Goal: Transaction & Acquisition: Purchase product/service

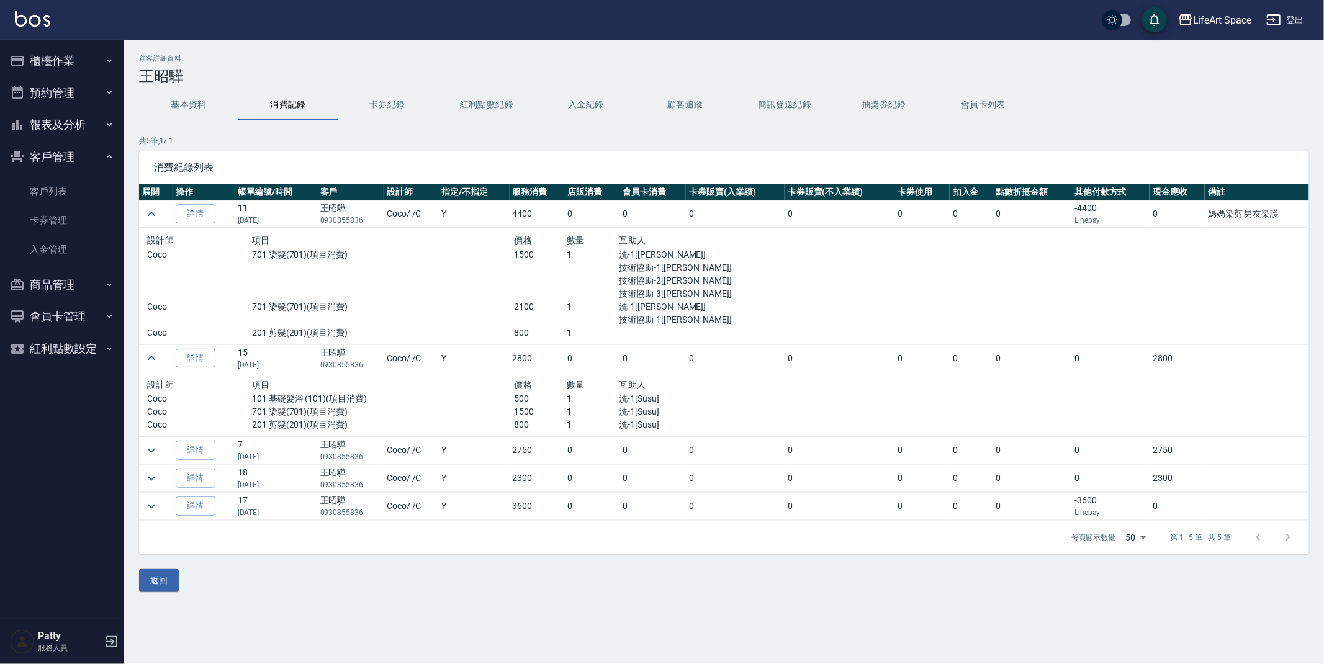
click at [79, 61] on button "櫃檯作業" at bounding box center [62, 61] width 114 height 32
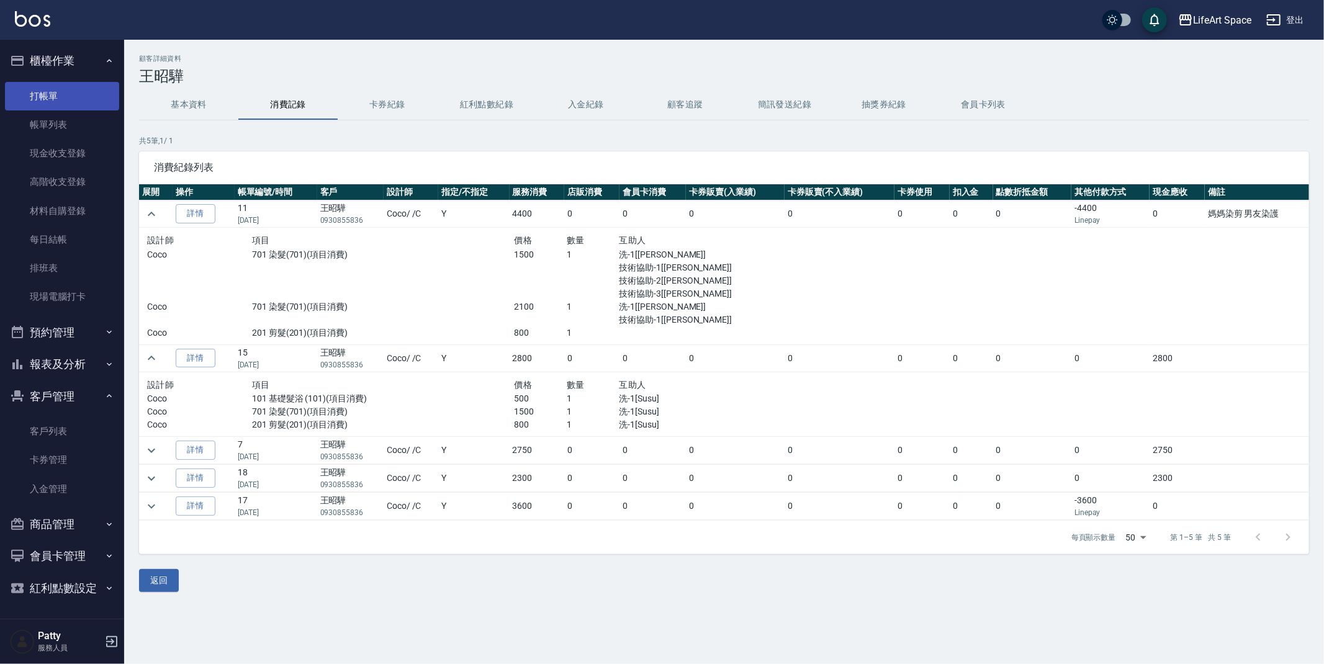
drag, startPoint x: 68, startPoint y: 103, endPoint x: 77, endPoint y: 101, distance: 8.9
click at [68, 103] on link "打帳單" at bounding box center [62, 96] width 114 height 29
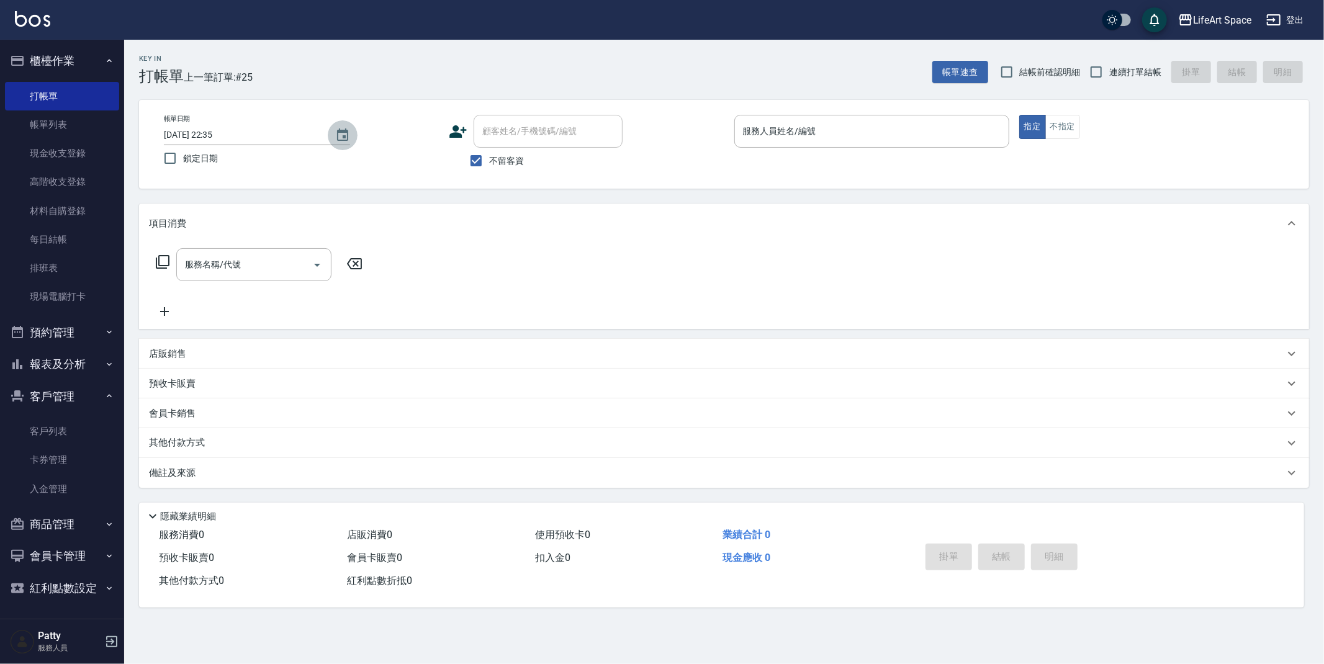
click at [344, 136] on icon "Choose date, selected date is 2025-08-23" at bounding box center [342, 134] width 11 height 12
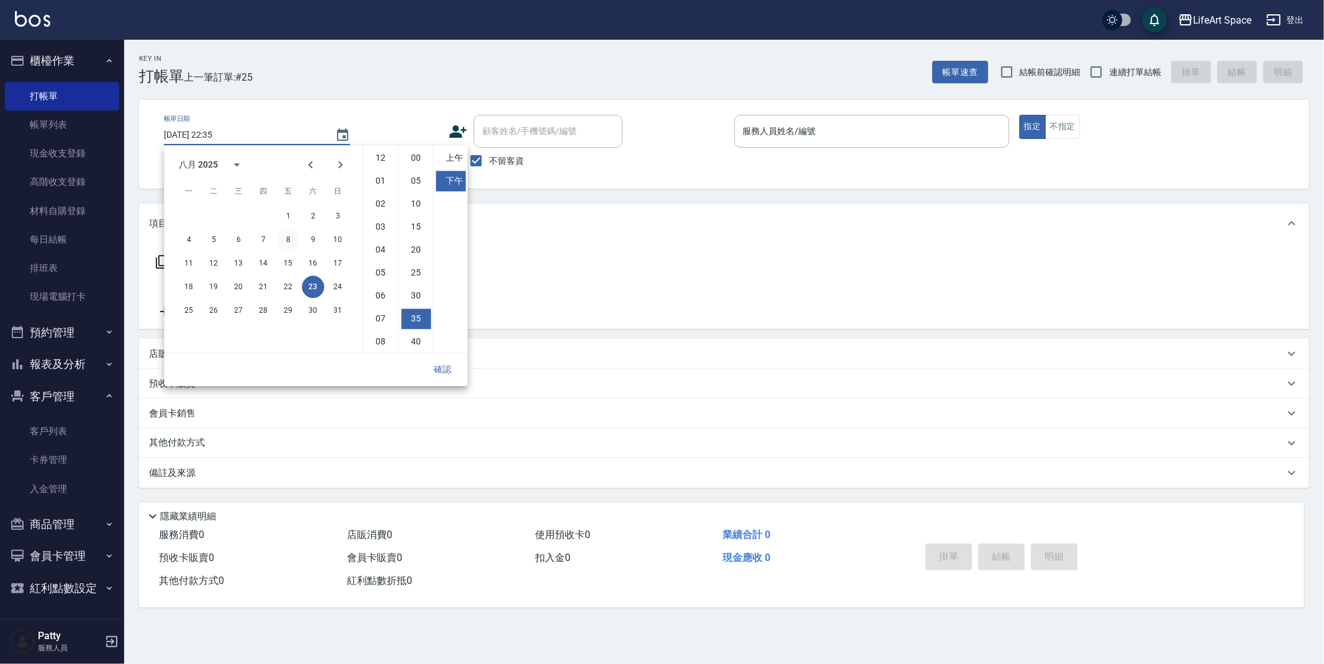
scroll to position [69, 0]
click at [339, 286] on button "24" at bounding box center [337, 287] width 22 height 22
type input "[DATE] 22:35"
drag, startPoint x: 431, startPoint y: 369, endPoint x: 389, endPoint y: 347, distance: 47.7
click at [432, 369] on button "確認" at bounding box center [443, 369] width 40 height 23
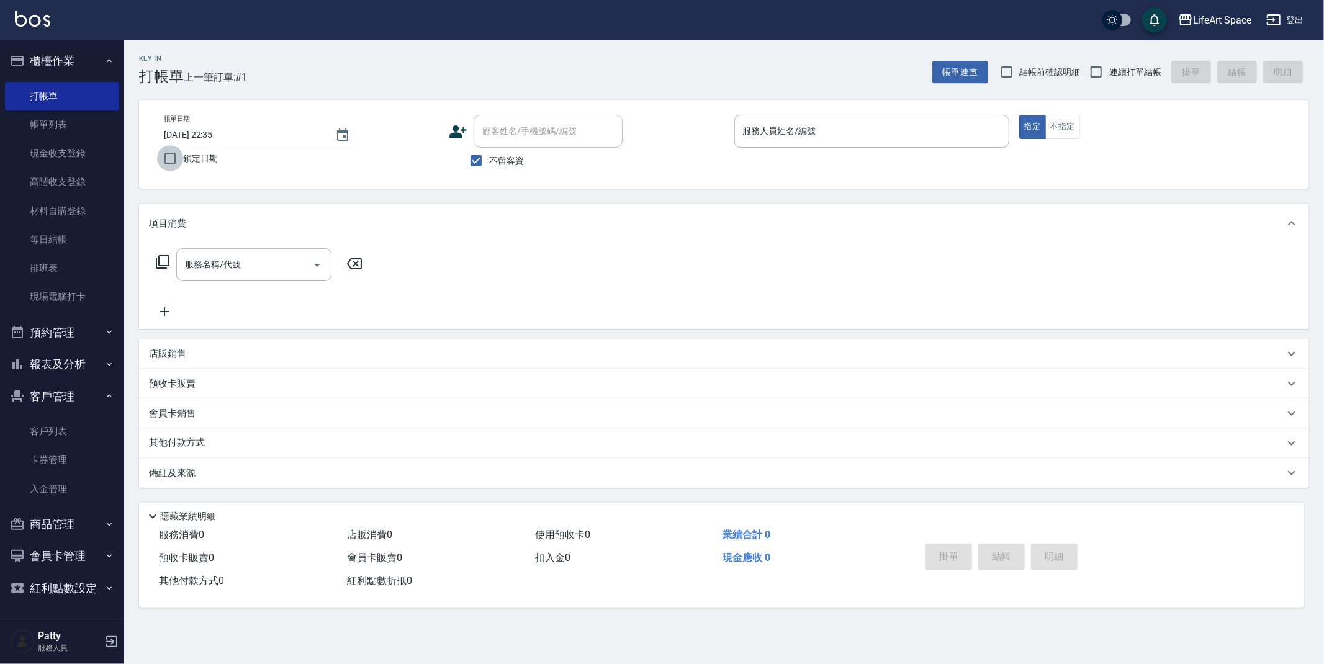
click at [159, 161] on input "鎖定日期" at bounding box center [170, 158] width 26 height 26
checkbox input "true"
drag, startPoint x: 487, startPoint y: 162, endPoint x: 477, endPoint y: 155, distance: 12.0
click at [486, 162] on input "不留客資" at bounding box center [476, 161] width 26 height 26
checkbox input "false"
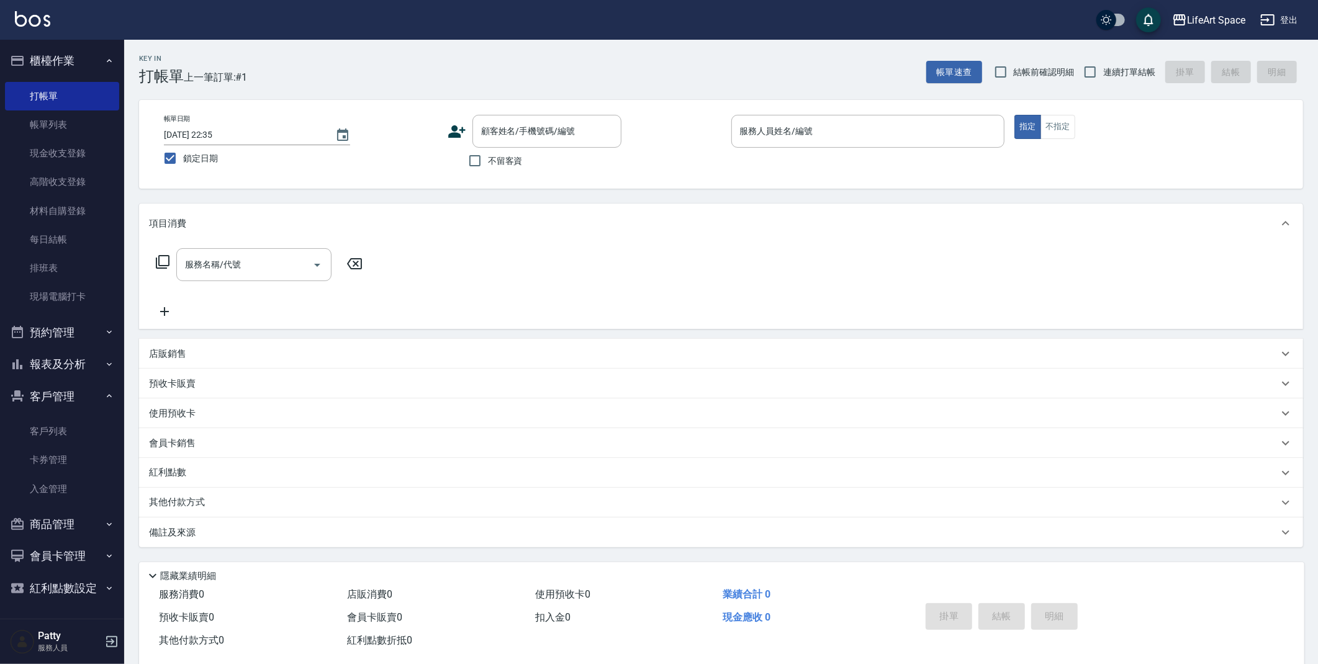
click at [446, 132] on div "帳單日期 [DATE] 22:35 鎖定日期 顧客姓名/手機號碼/編號 顧客姓名/手機號碼/編號 不留客資 服務人員姓名/編號 服務人員姓名/編號 指定 不指定" at bounding box center [721, 144] width 1134 height 59
click at [454, 133] on icon at bounding box center [456, 131] width 17 height 12
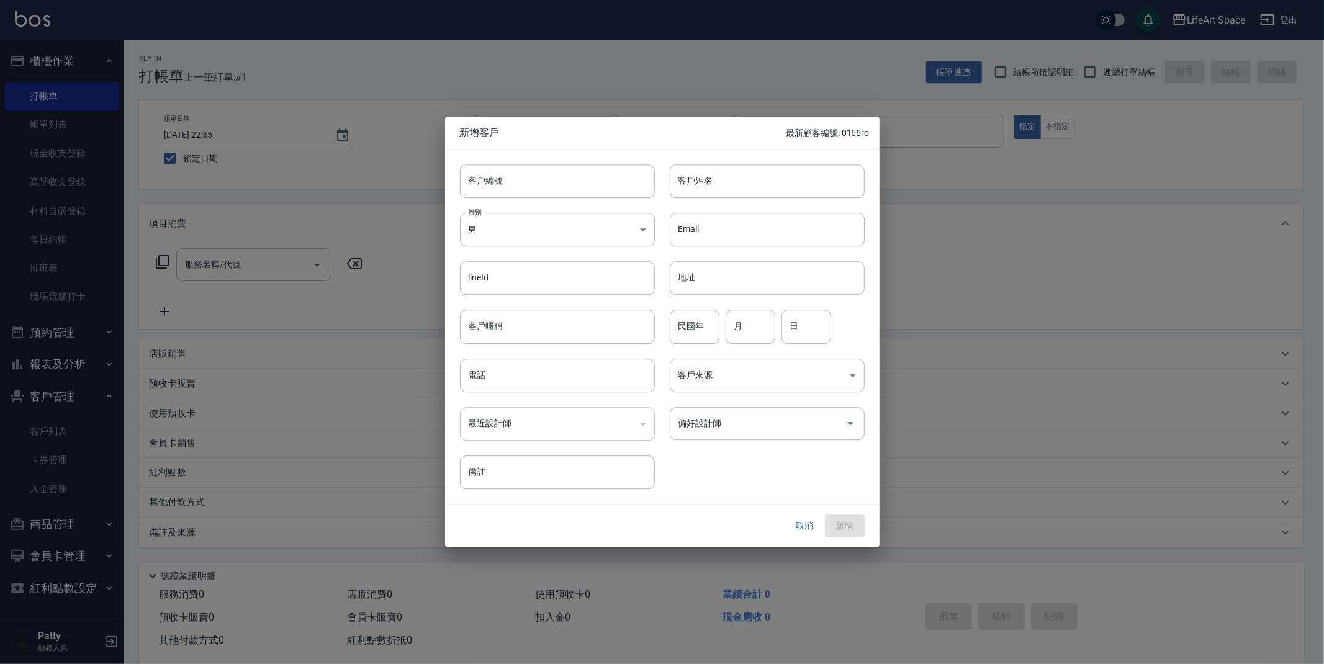
click at [1092, 245] on div at bounding box center [662, 332] width 1324 height 664
click at [797, 529] on button "取消" at bounding box center [805, 525] width 40 height 23
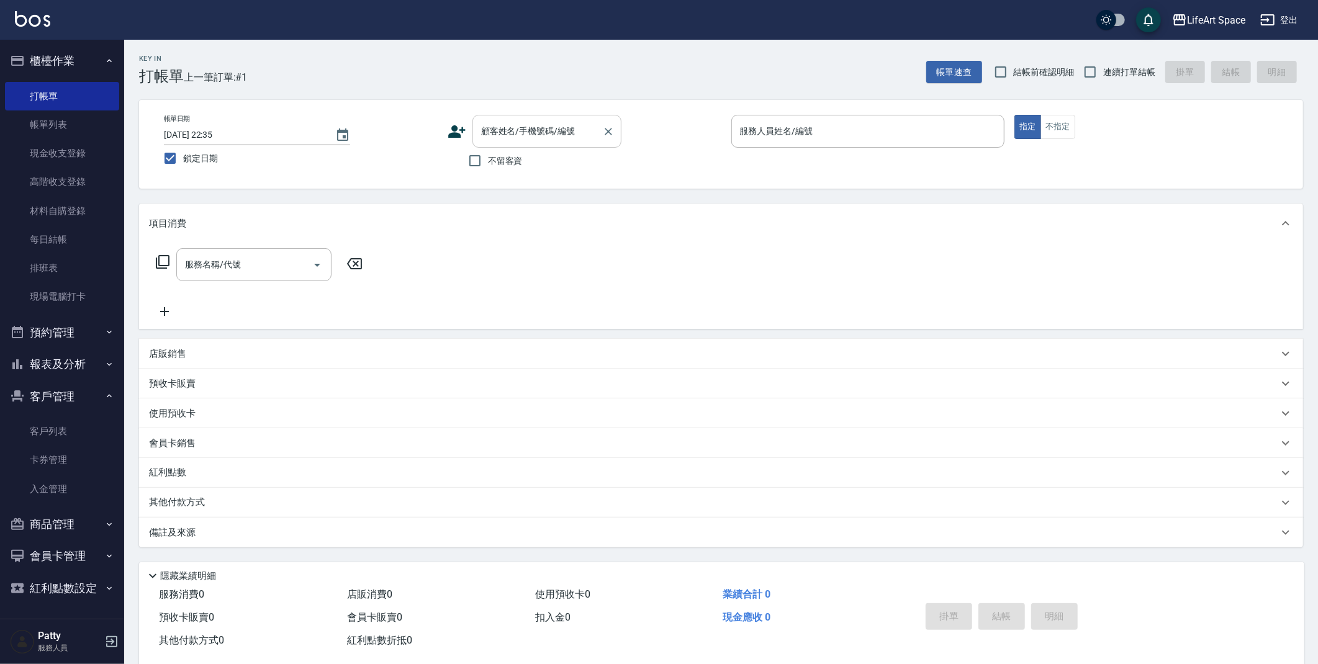
click at [532, 133] on input "顧客姓名/手機號碼/編號" at bounding box center [537, 131] width 119 height 22
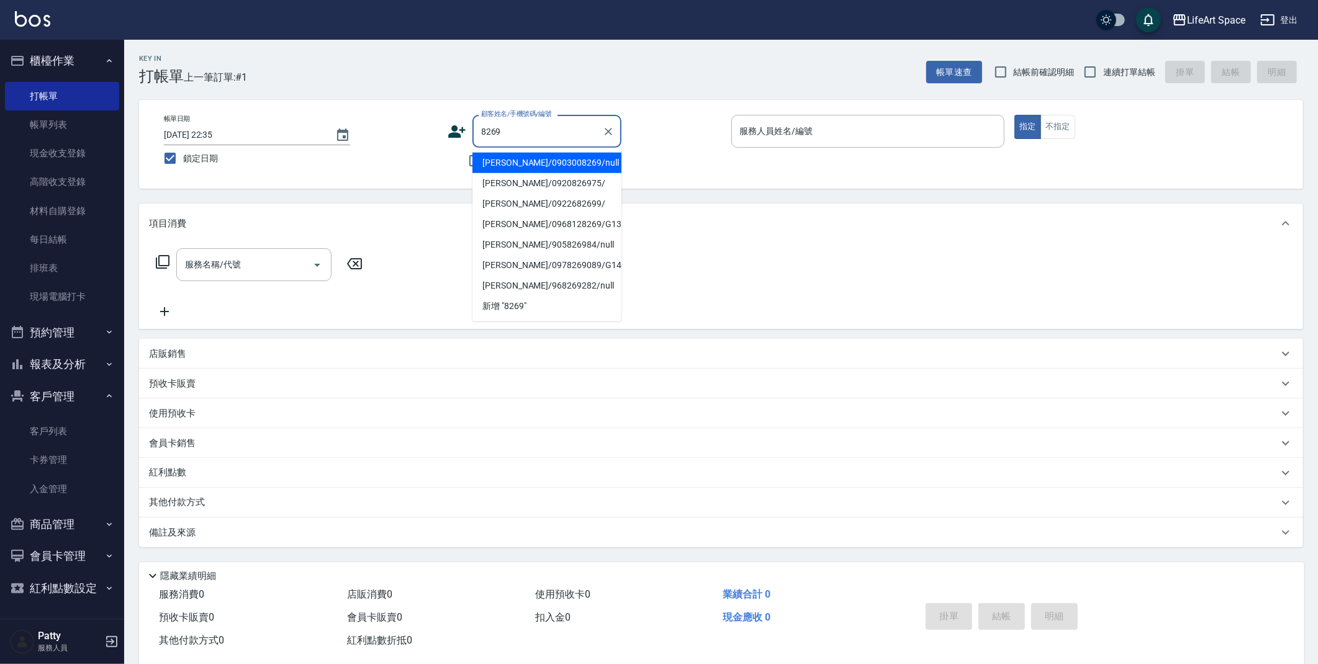
click at [500, 162] on li "[PERSON_NAME]/0903008269/null" at bounding box center [546, 163] width 149 height 20
type input "[PERSON_NAME]/0903008269/null"
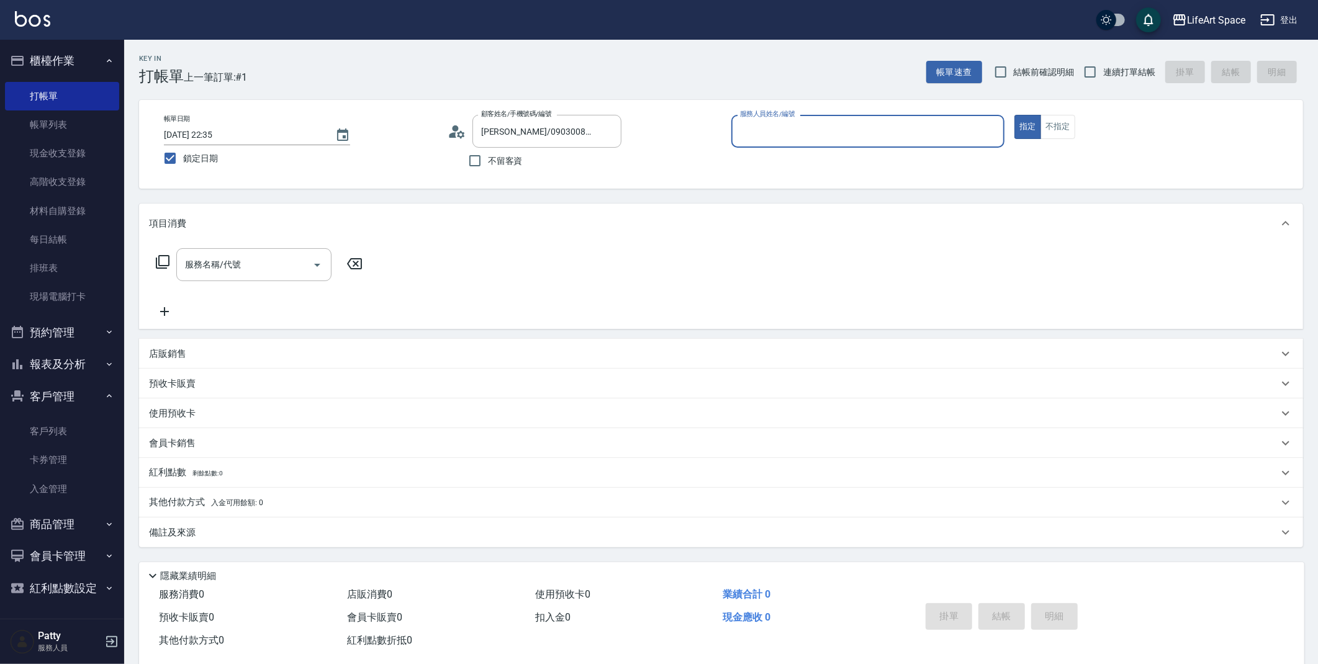
click at [459, 123] on icon at bounding box center [456, 131] width 19 height 19
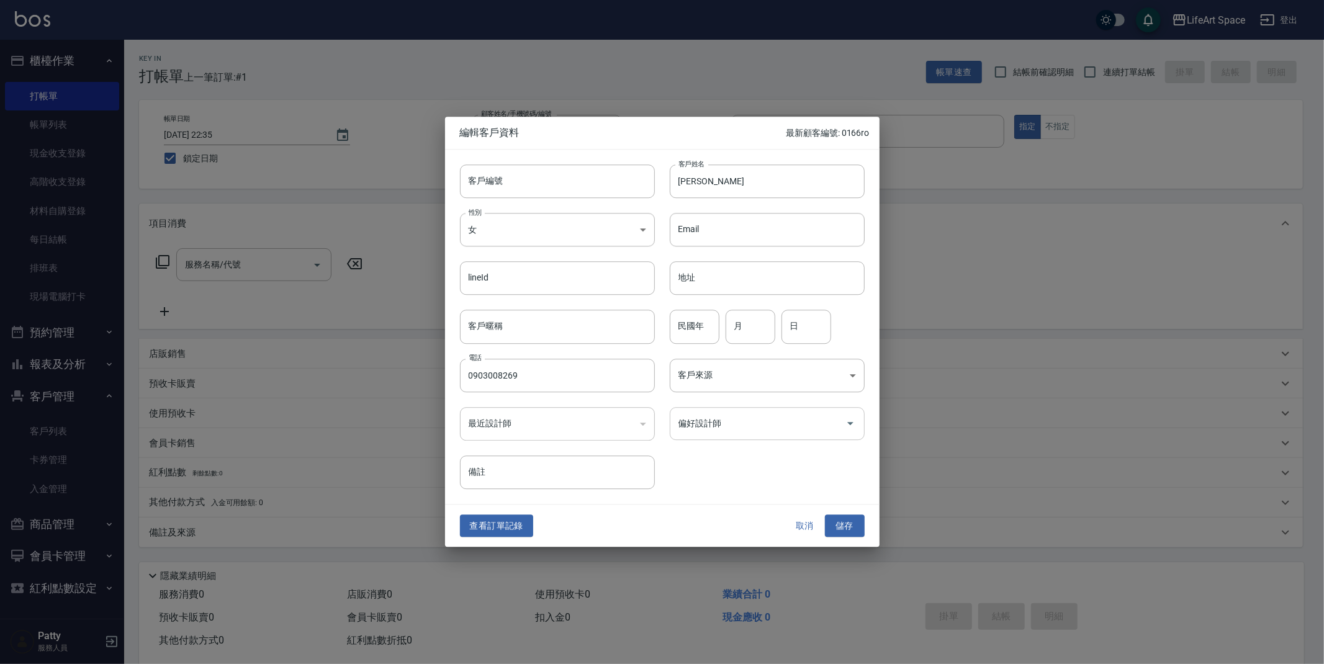
click at [714, 426] on input "偏好設計師" at bounding box center [757, 424] width 165 height 22
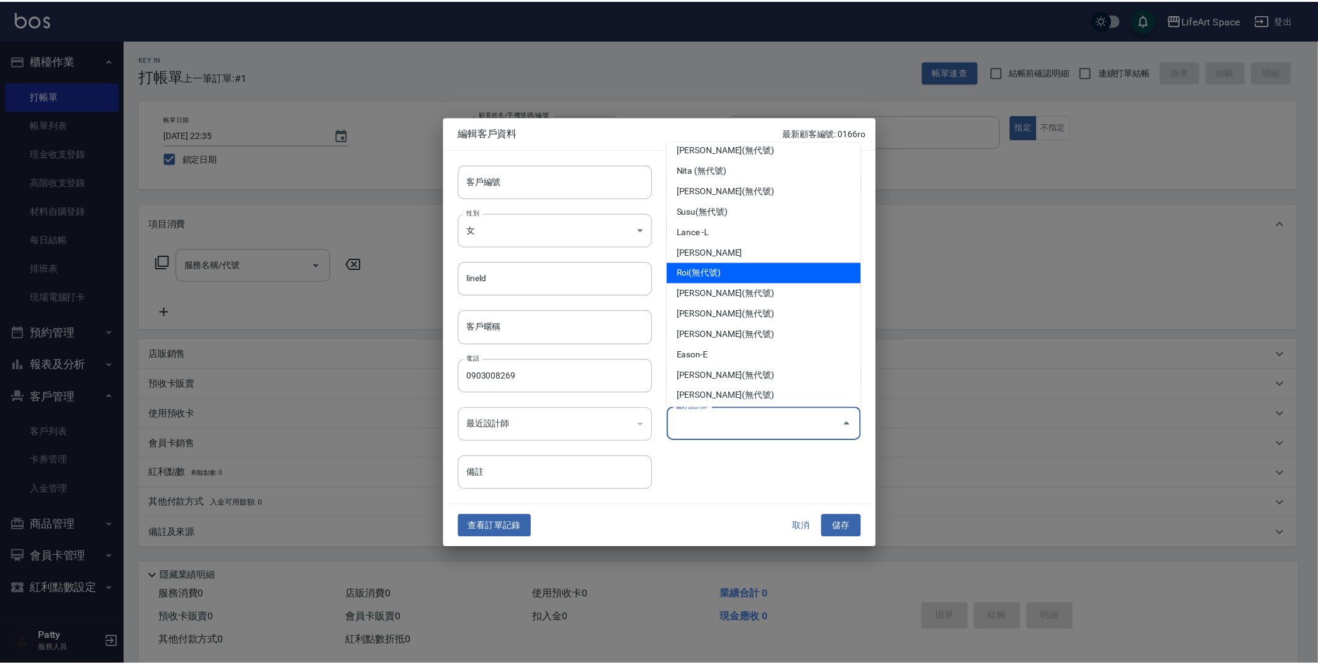
scroll to position [8, 0]
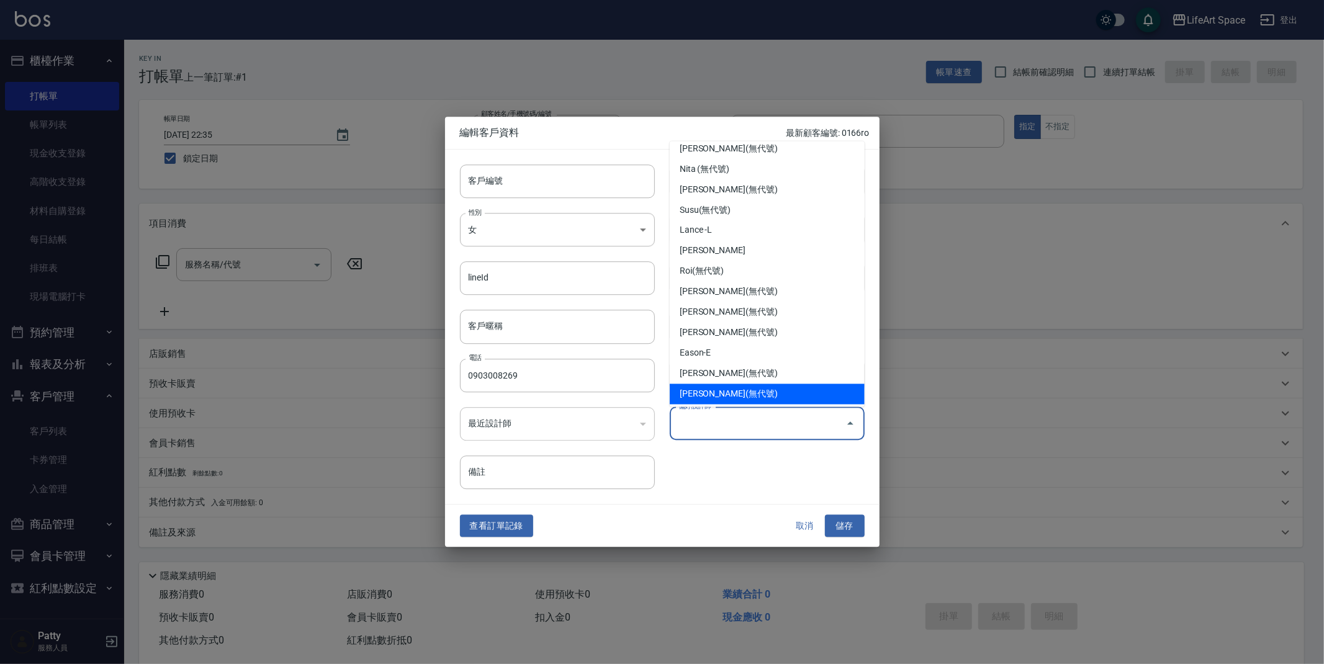
click at [753, 386] on li "[PERSON_NAME](無代號)" at bounding box center [767, 394] width 195 height 20
type input "[PERSON_NAME]"
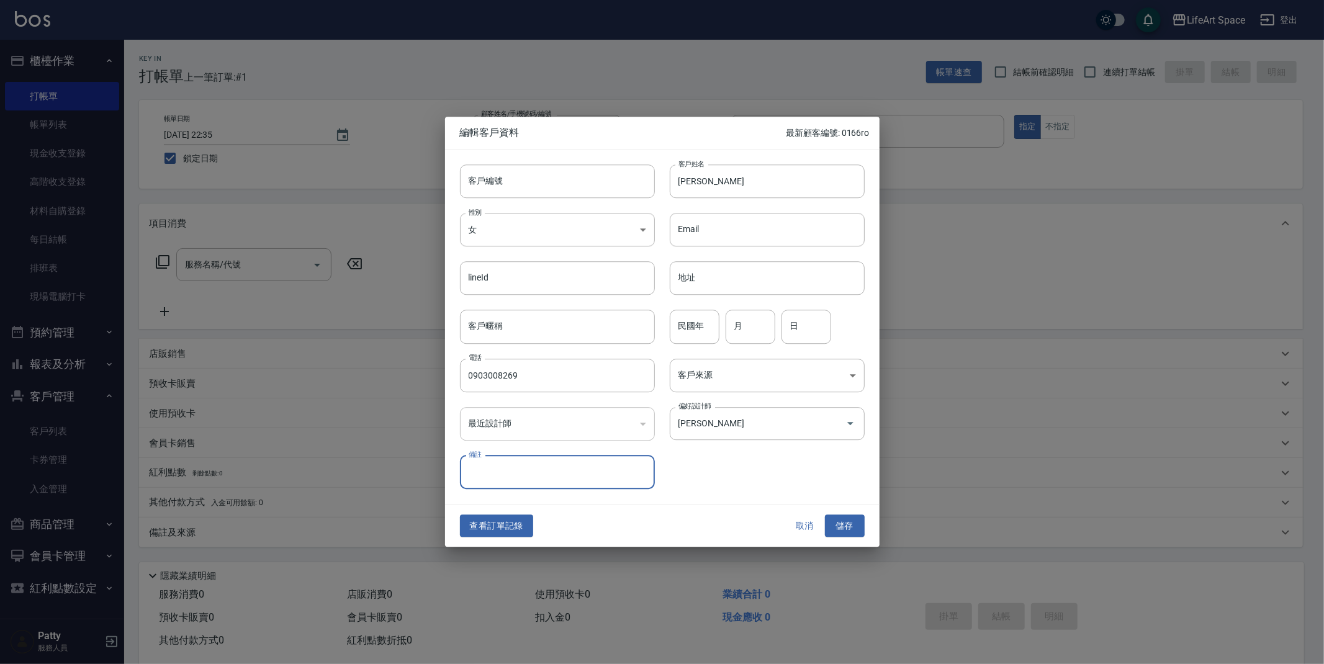
click at [578, 407] on div "​" at bounding box center [557, 424] width 195 height 34
click at [575, 420] on div "​" at bounding box center [557, 424] width 195 height 34
click at [653, 413] on div "​" at bounding box center [557, 424] width 195 height 34
click at [644, 427] on div "​" at bounding box center [557, 424] width 195 height 34
click at [842, 524] on button "儲存" at bounding box center [845, 525] width 40 height 23
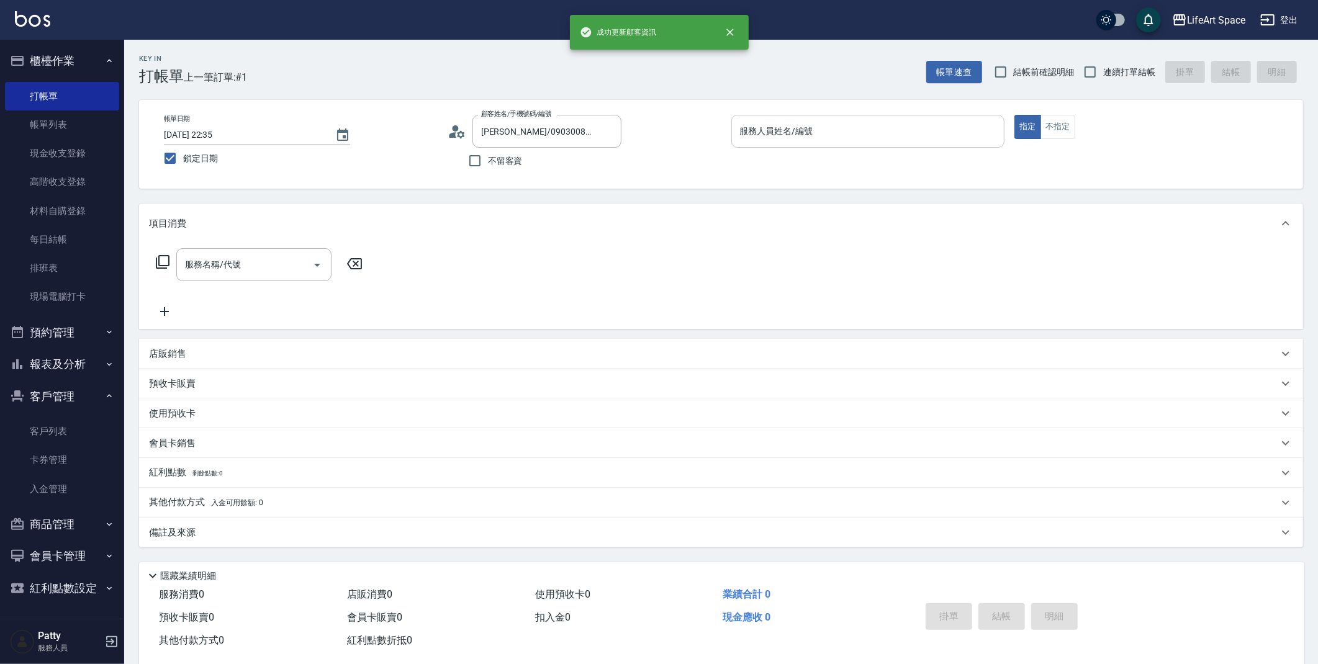
click at [779, 131] on input "服務人員姓名/編號" at bounding box center [868, 131] width 263 height 22
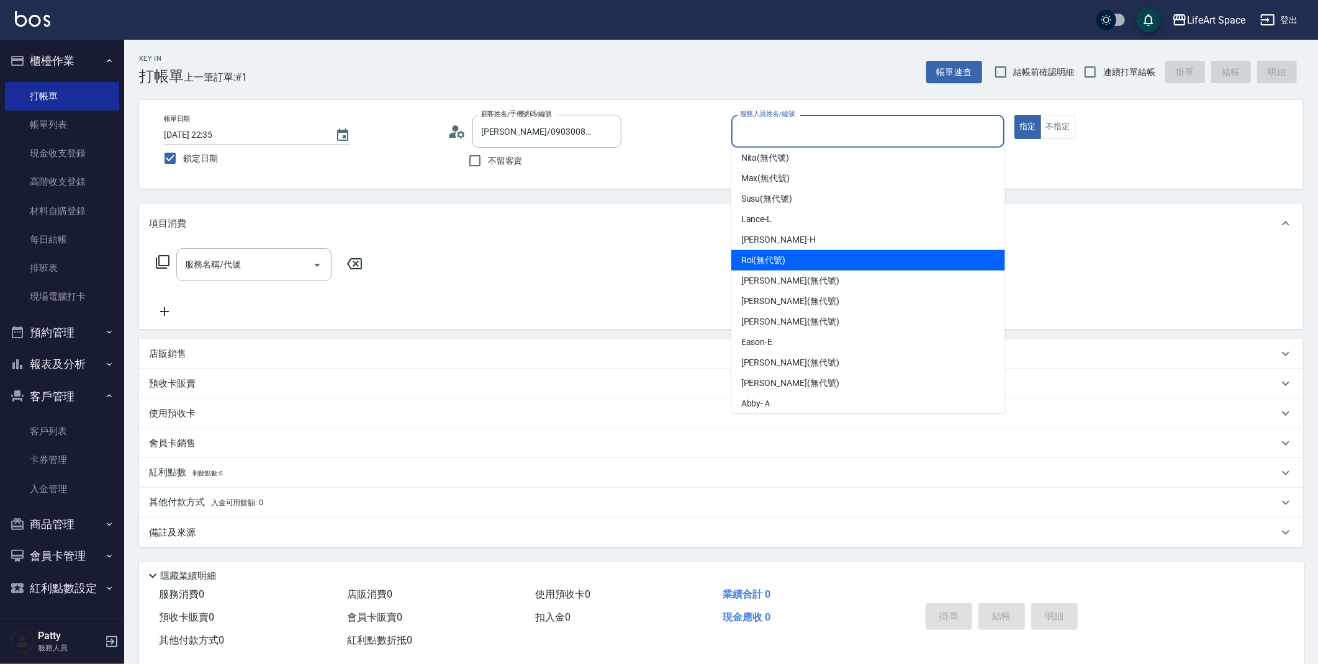
scroll to position [26, 0]
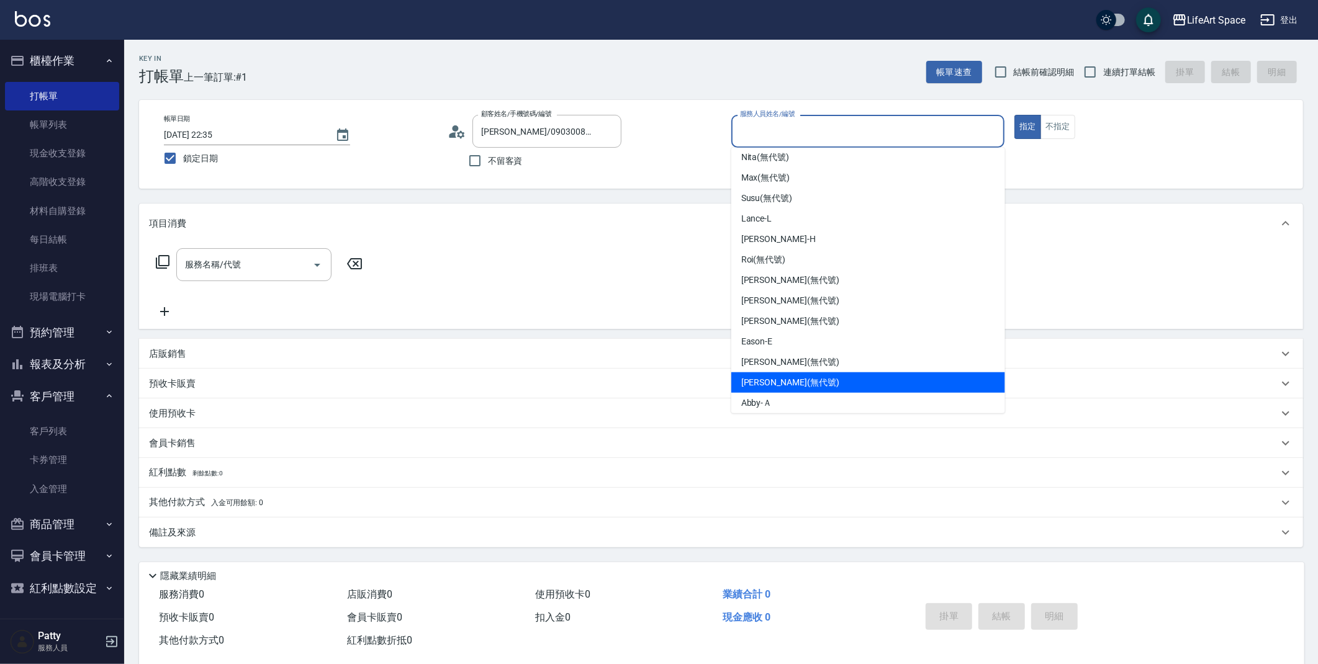
click at [827, 387] on div "[PERSON_NAME] (無代號)" at bounding box center [868, 382] width 274 height 20
type input "[PERSON_NAME](無代號)"
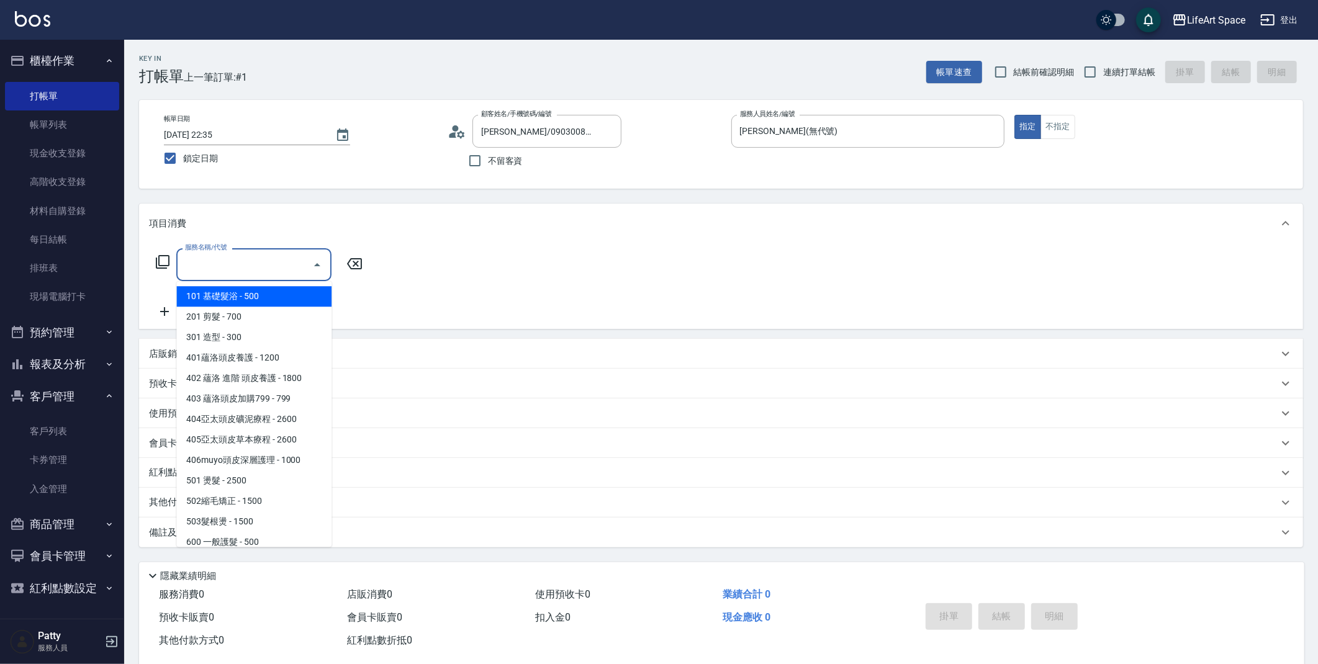
click at [192, 258] on input "服務名稱/代號" at bounding box center [244, 265] width 125 height 22
click at [271, 323] on span "201 剪髮 - 700" at bounding box center [253, 317] width 155 height 20
type input "201 剪髮(201)"
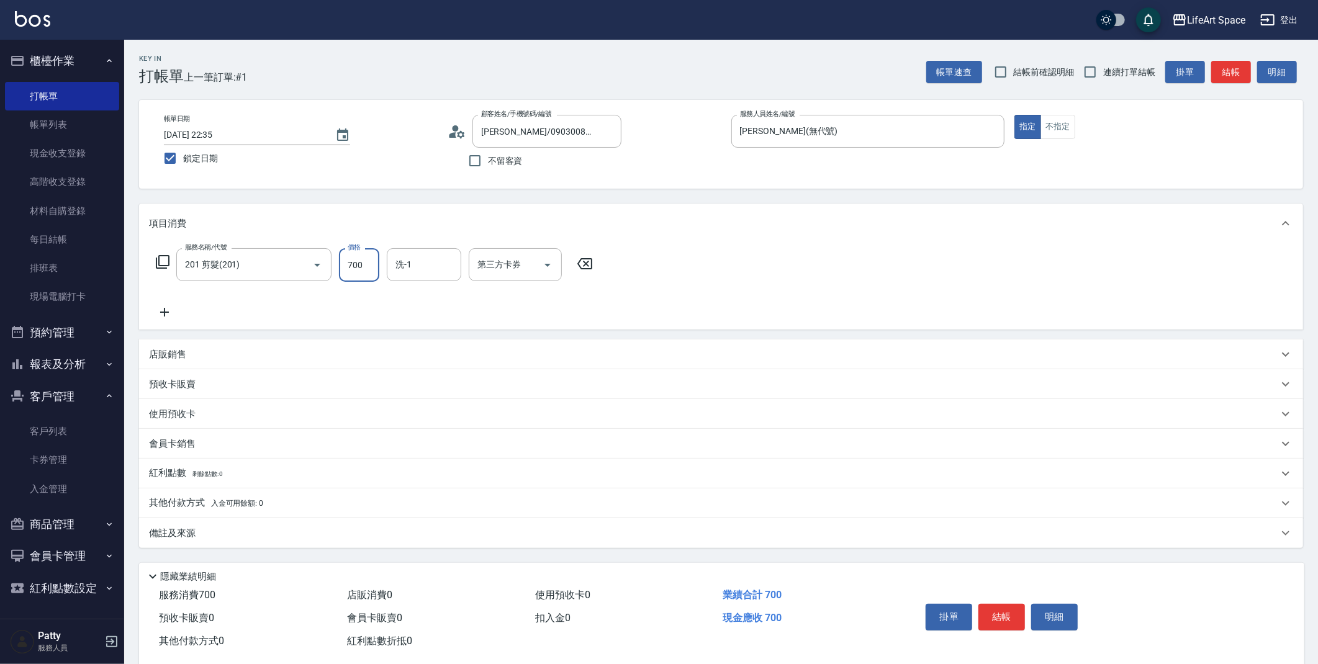
click at [364, 257] on input "700" at bounding box center [359, 265] width 40 height 34
click at [367, 264] on input "700" at bounding box center [359, 265] width 40 height 34
type input "350"
click at [152, 313] on icon at bounding box center [164, 312] width 31 height 15
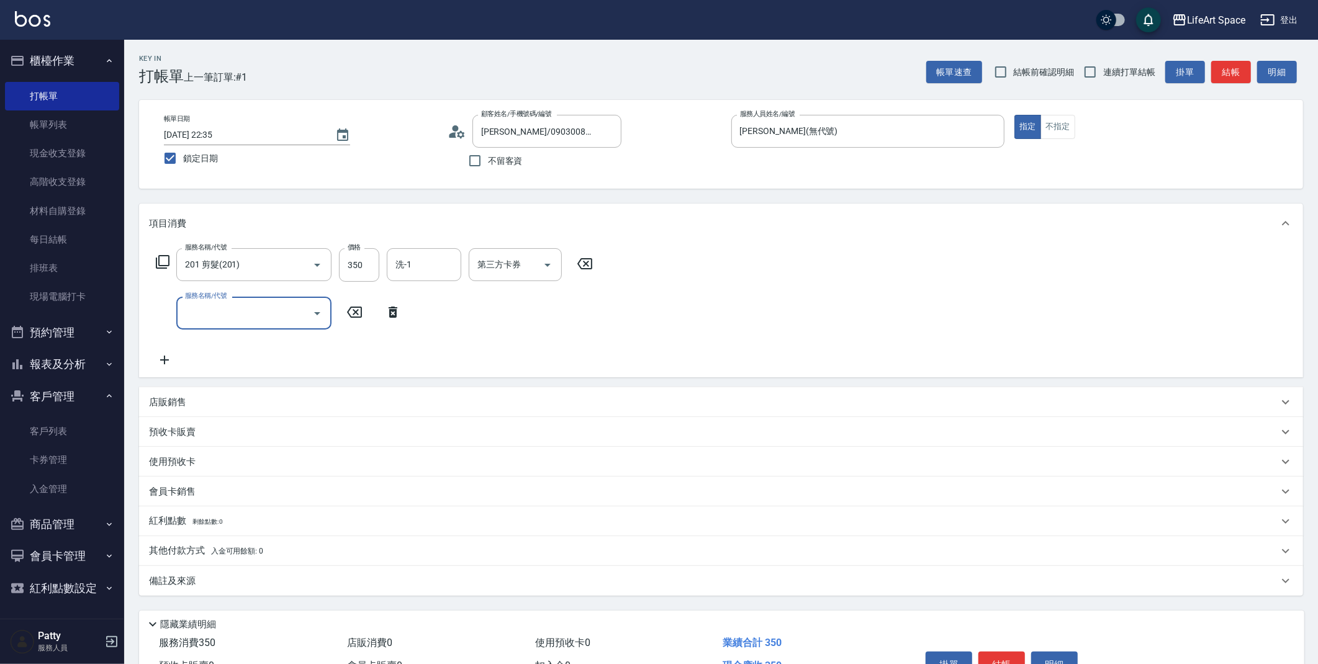
click at [159, 312] on div "服務名稱/代號 服務名稱/代號" at bounding box center [278, 313] width 259 height 33
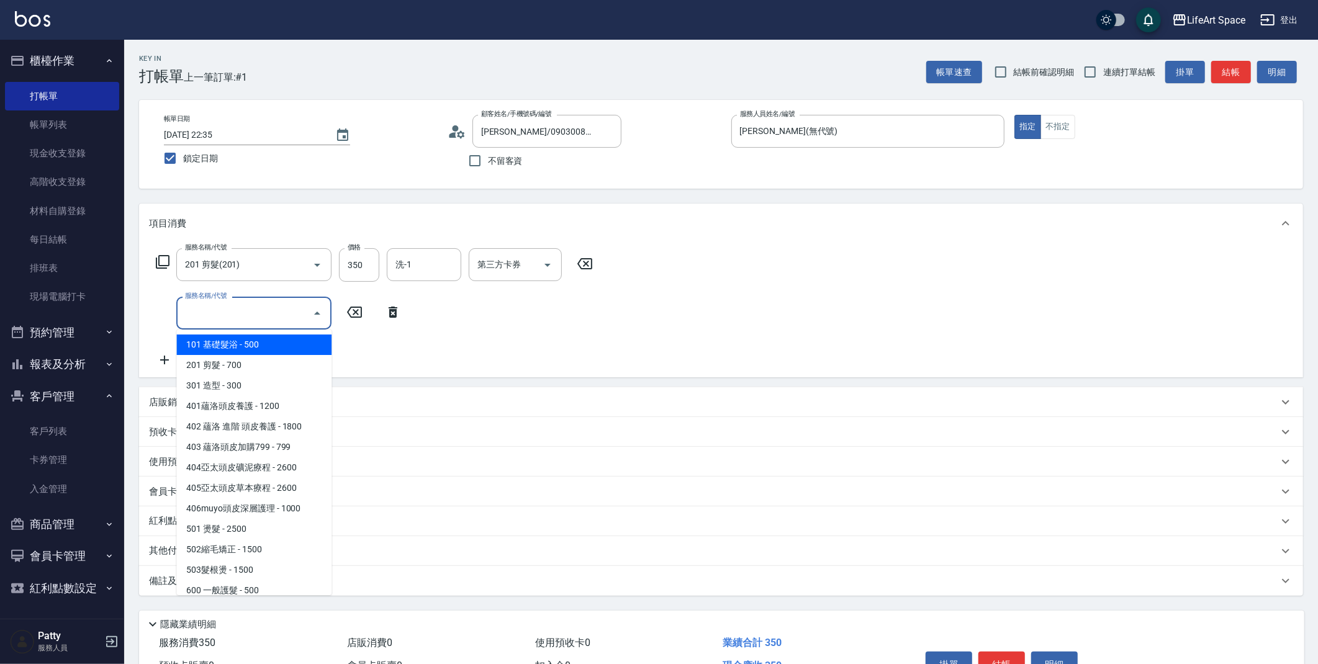
click at [194, 315] on input "服務名稱/代號" at bounding box center [244, 313] width 125 height 22
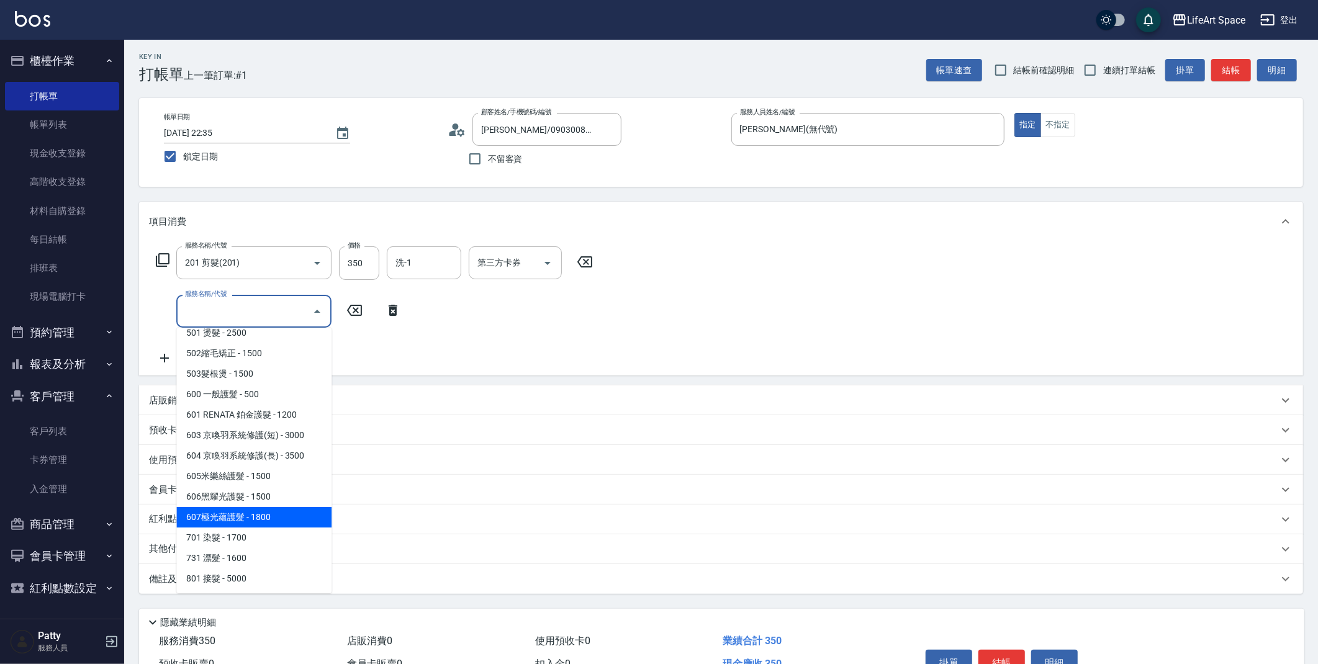
scroll to position [2, 0]
click at [263, 530] on span "701 染髮 - 1700" at bounding box center [253, 537] width 155 height 20
type input "701 染髮(701)"
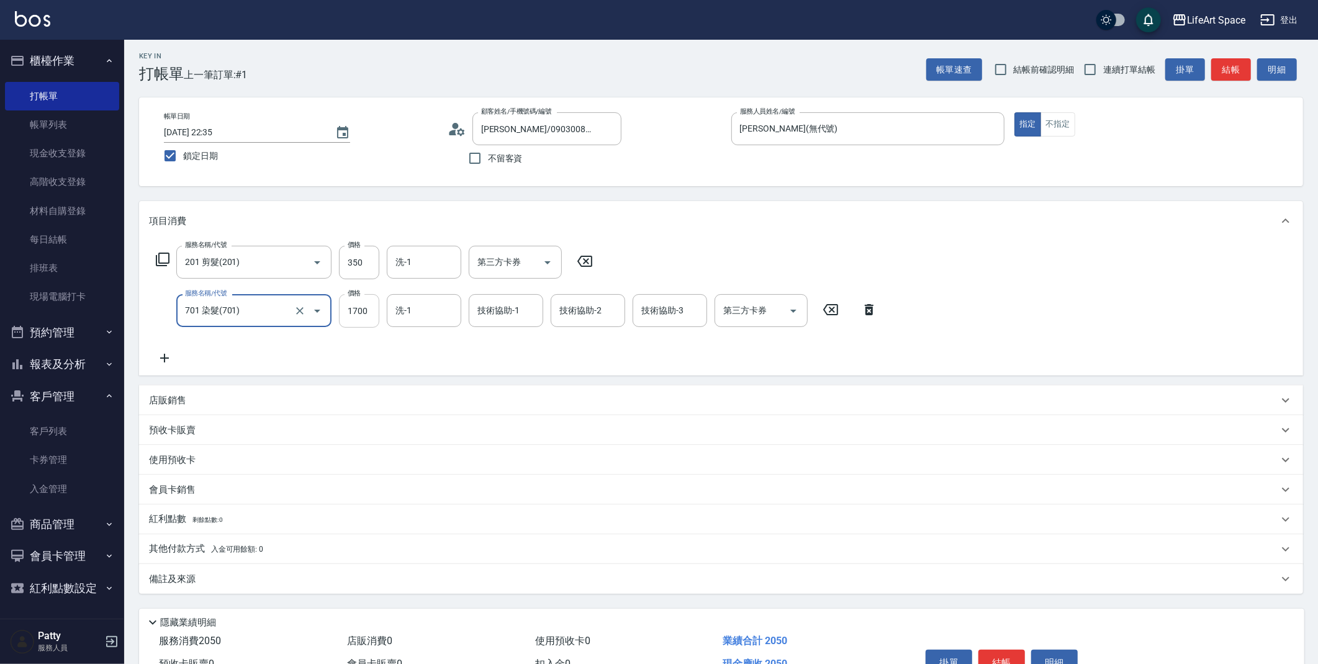
click at [369, 311] on input "1700" at bounding box center [359, 311] width 40 height 34
type input "1800"
click at [180, 548] on p "其他付款方式 入金可用餘額: 0" at bounding box center [206, 549] width 114 height 14
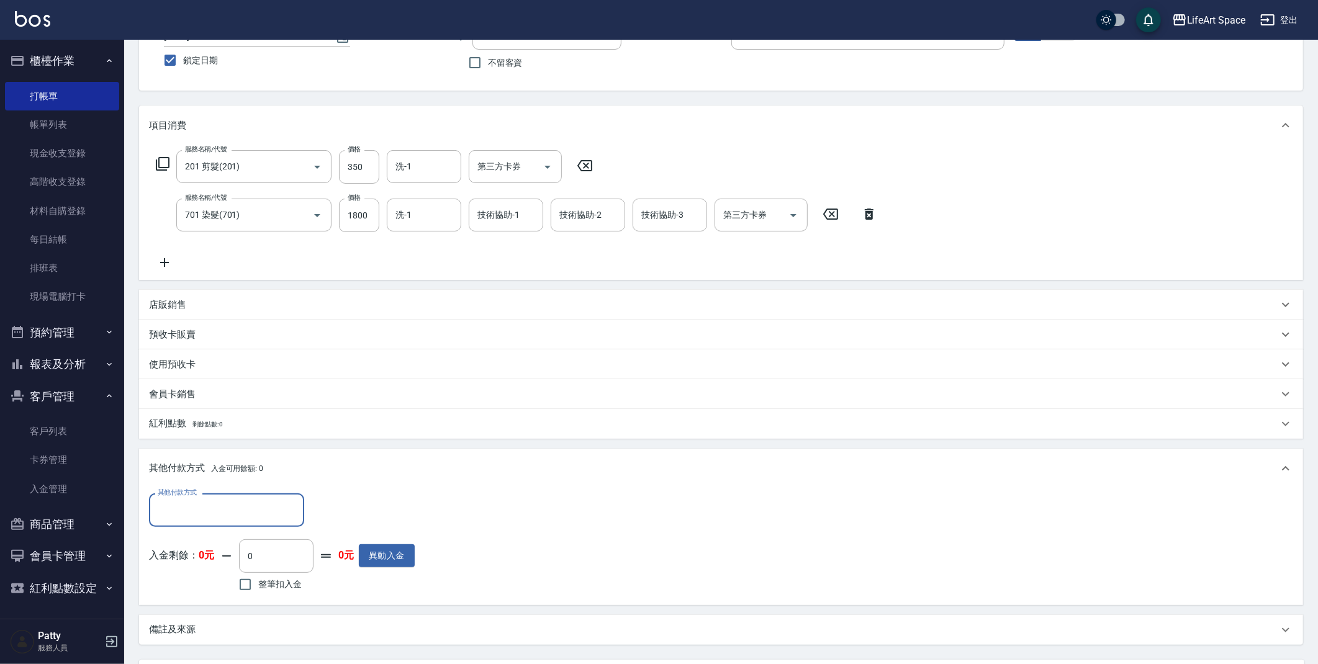
scroll to position [217, 0]
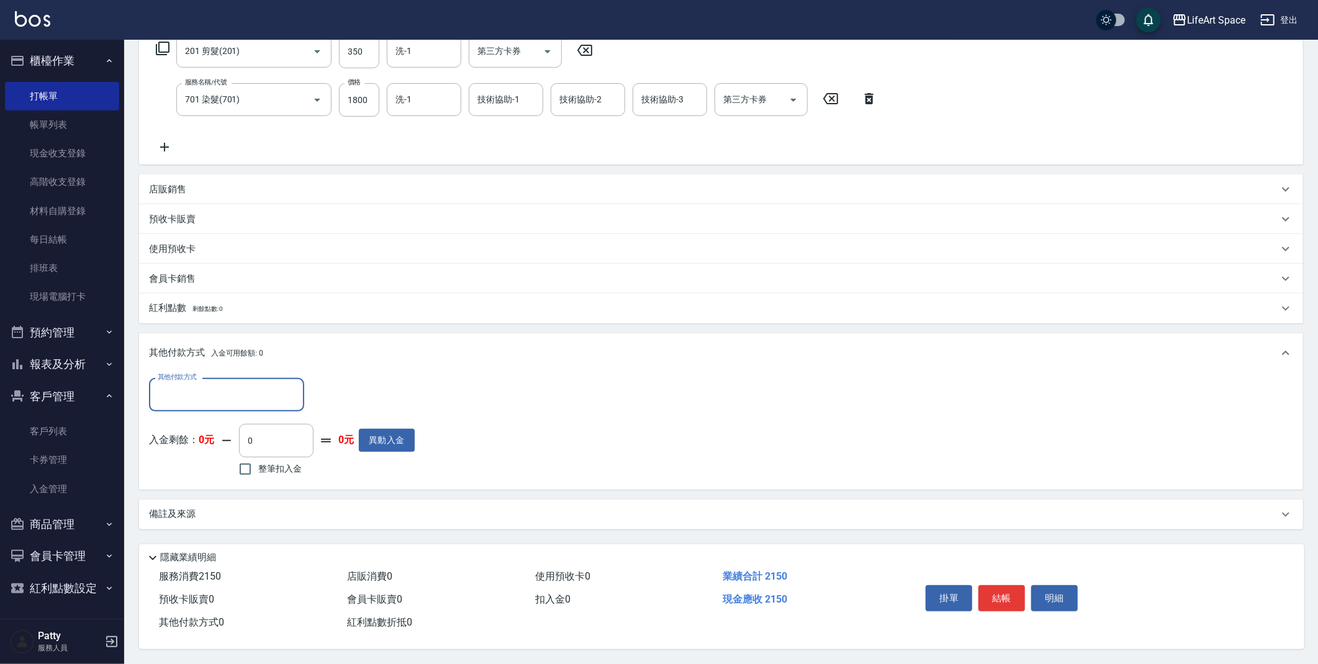
click at [190, 503] on div "備註及來源" at bounding box center [721, 515] width 1164 height 30
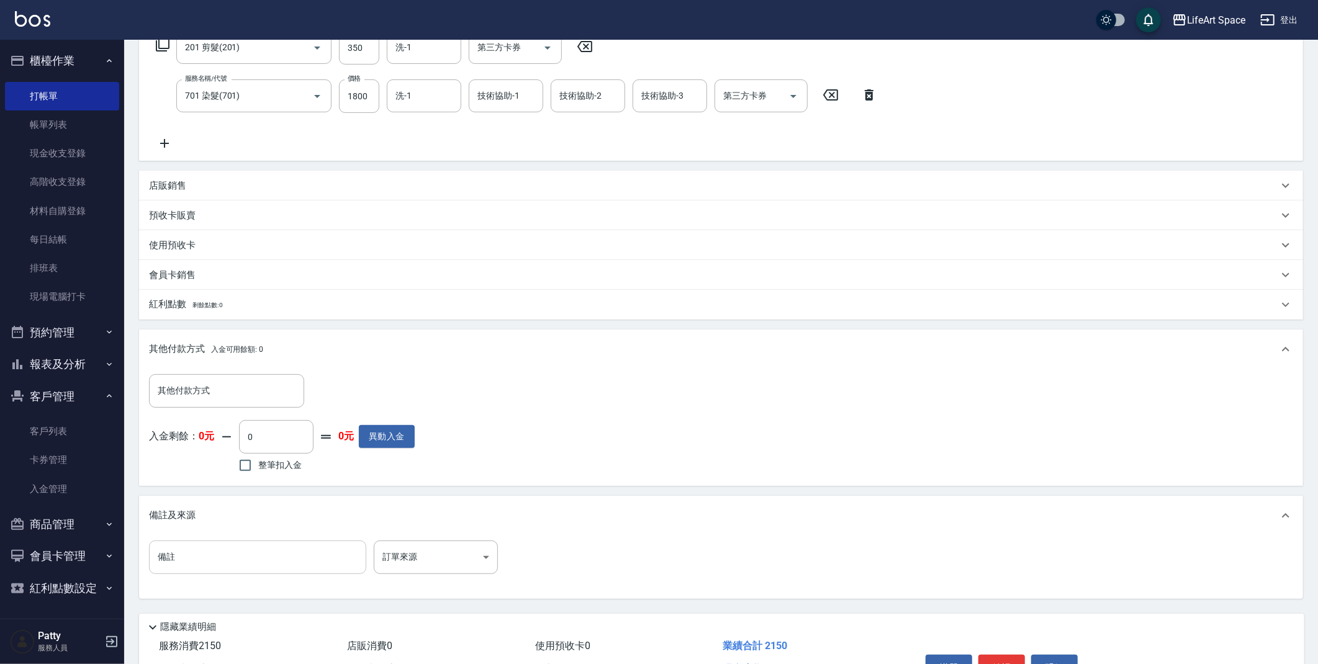
click at [220, 555] on input "備註" at bounding box center [257, 558] width 217 height 34
click at [218, 556] on input "備註" at bounding box center [257, 558] width 217 height 34
click at [464, 545] on body "LifeArt Space 登出 櫃檯作業 打帳單 帳單列表 現金收支登錄 高階收支登錄 材料自購登錄 每日結帳 排班表 現場電腦打卡 預約管理 預約管理 單…" at bounding box center [659, 258] width 1318 height 951
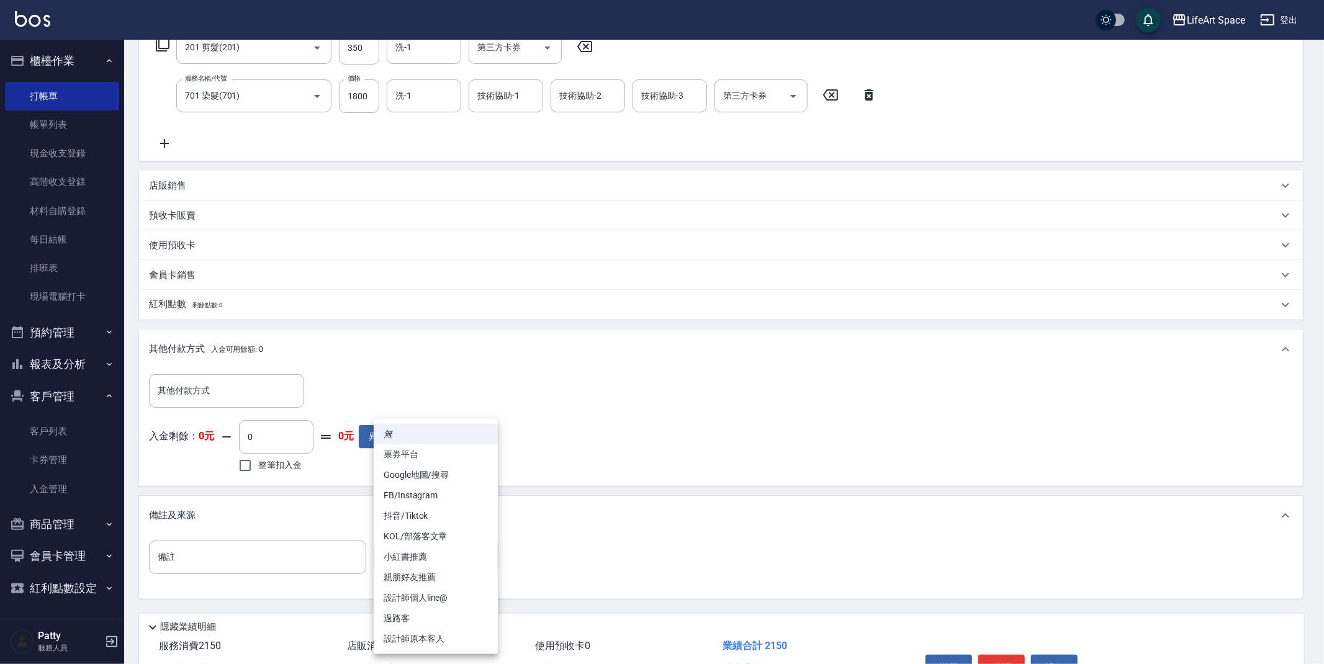
click at [452, 632] on li "設計師原本客人" at bounding box center [436, 639] width 124 height 20
type input "設計師原本客人"
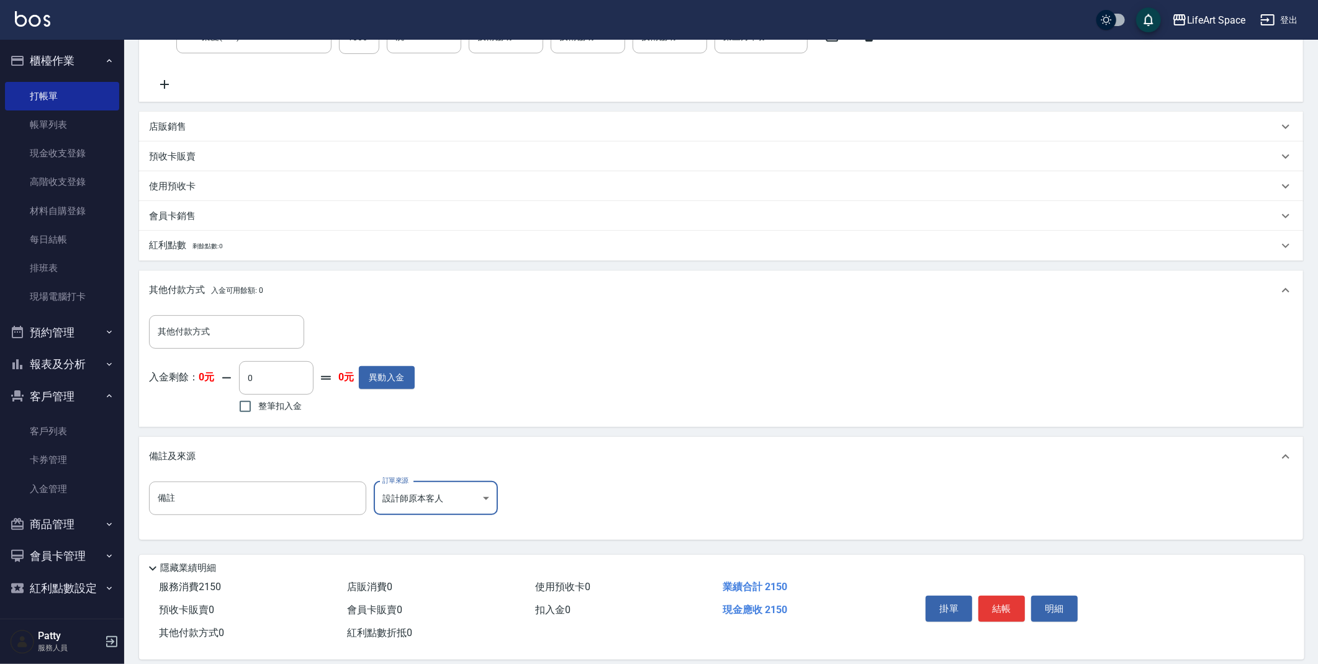
scroll to position [277, 0]
click at [1002, 595] on button "結帳" at bounding box center [1001, 608] width 47 height 26
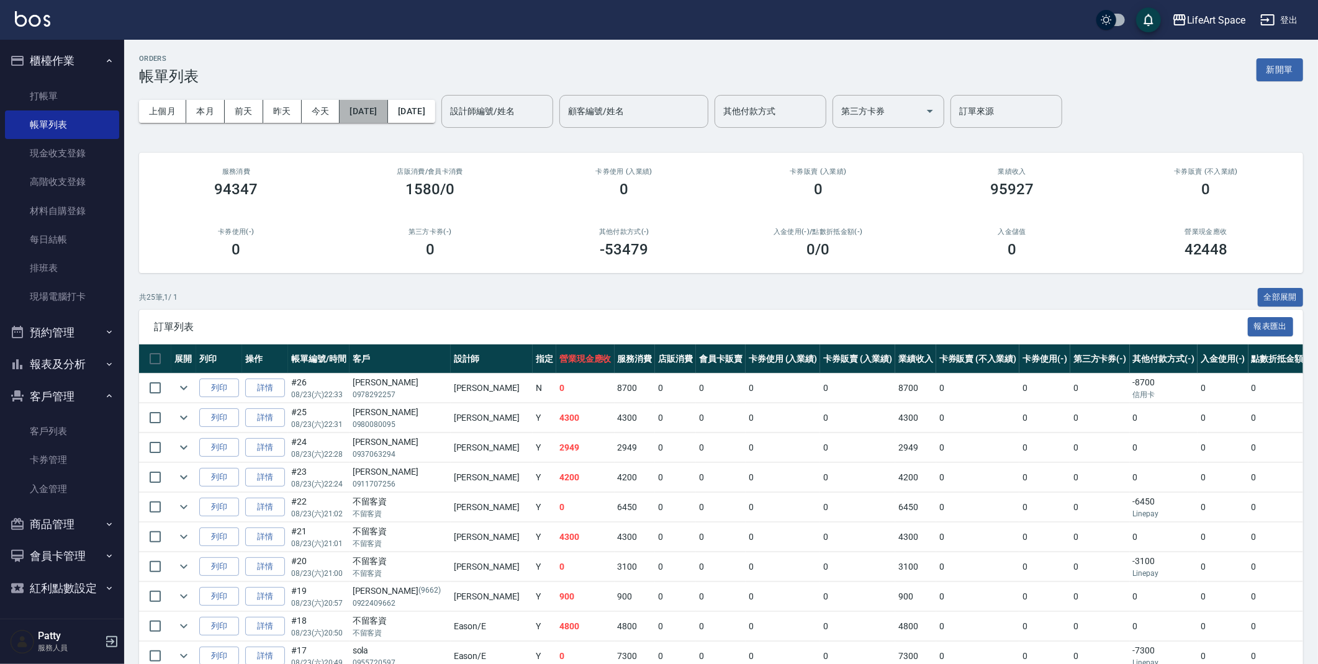
click at [350, 108] on button "[DATE]" at bounding box center [363, 111] width 48 height 23
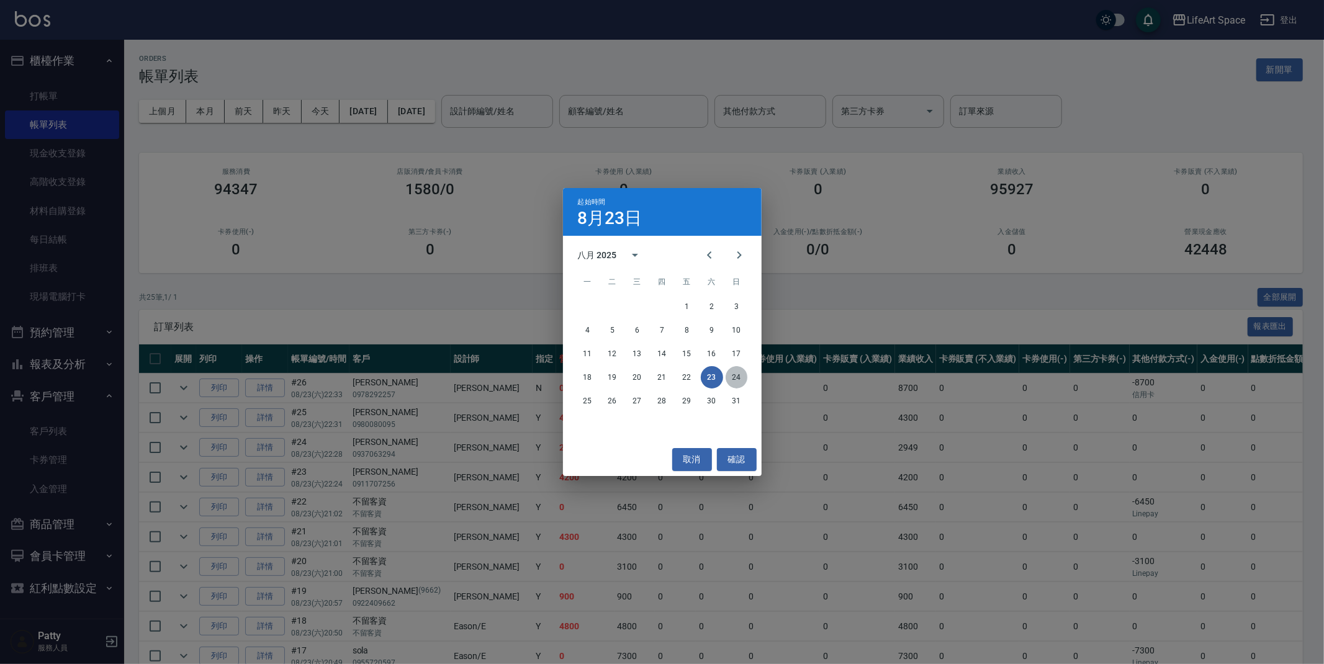
click at [738, 371] on button "24" at bounding box center [736, 377] width 22 height 22
